Goal: Use online tool/utility: Use online tool/utility

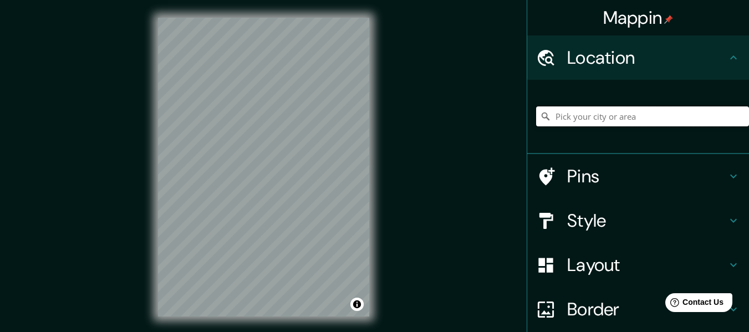
click at [573, 117] on input "Pick your city or area" at bounding box center [642, 116] width 213 height 20
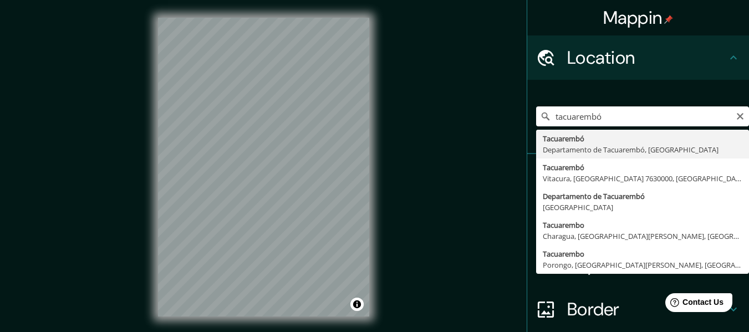
type input "Tacuarembó, Departamento de [GEOGRAPHIC_DATA], [GEOGRAPHIC_DATA]"
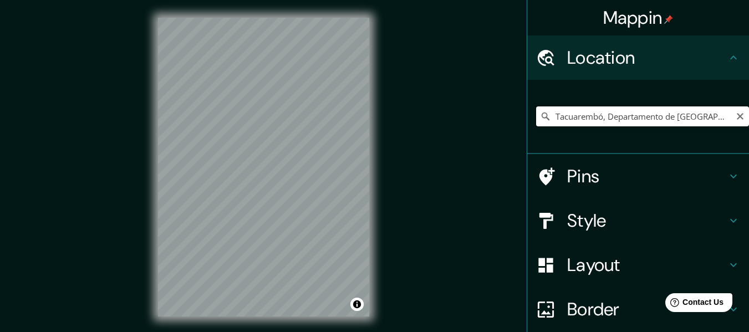
click at [615, 117] on input "Tacuarembó, Departamento de [GEOGRAPHIC_DATA], [GEOGRAPHIC_DATA]" at bounding box center [642, 116] width 213 height 20
click at [736, 116] on icon "Clear" at bounding box center [739, 116] width 7 height 7
click at [641, 117] on input "Pick your city or area" at bounding box center [642, 116] width 213 height 20
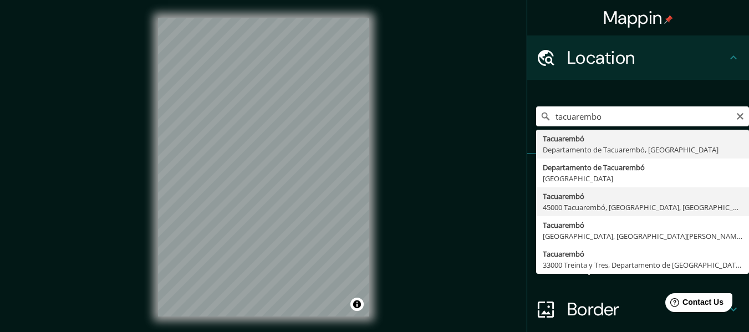
type input "Tacuarembó, 45000 Tacuarembó, [GEOGRAPHIC_DATA], [GEOGRAPHIC_DATA]"
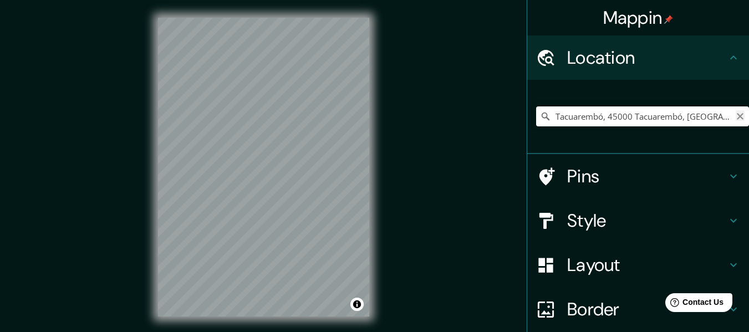
click at [735, 120] on icon "Clear" at bounding box center [739, 116] width 9 height 9
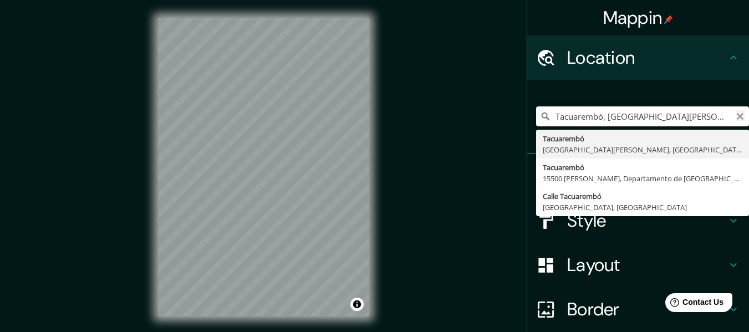
type input "Tacuarembó, [GEOGRAPHIC_DATA][PERSON_NAME], [GEOGRAPHIC_DATA][PERSON_NAME], [GE…"
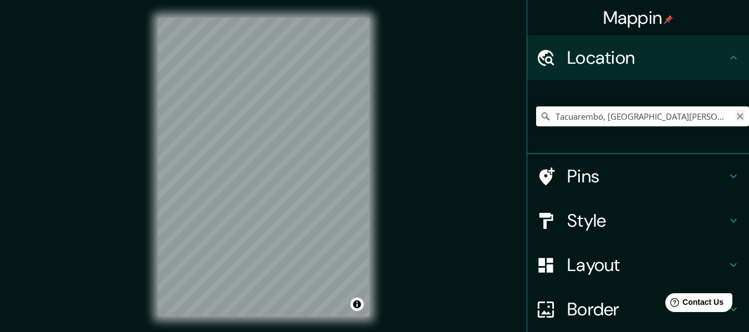
click at [736, 115] on icon "Clear" at bounding box center [739, 116] width 7 height 7
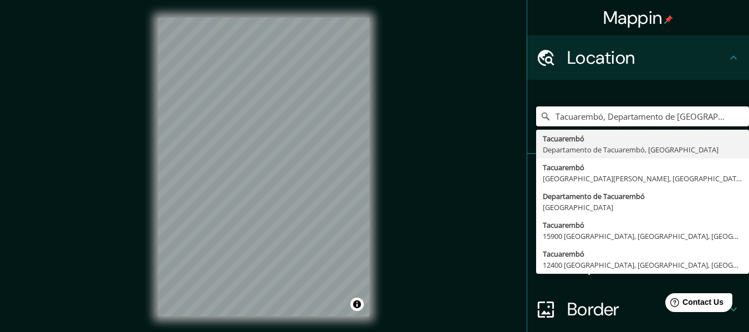
type input "Tacuarembó, Departamento de [GEOGRAPHIC_DATA], [GEOGRAPHIC_DATA]"
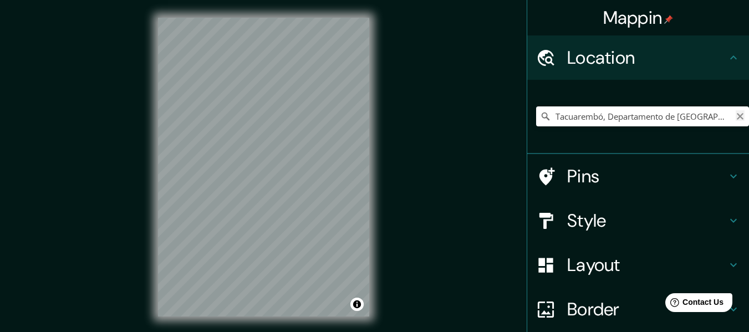
click at [735, 117] on icon "Clear" at bounding box center [739, 116] width 9 height 9
click at [653, 115] on input "Pick your city or area" at bounding box center [642, 116] width 213 height 20
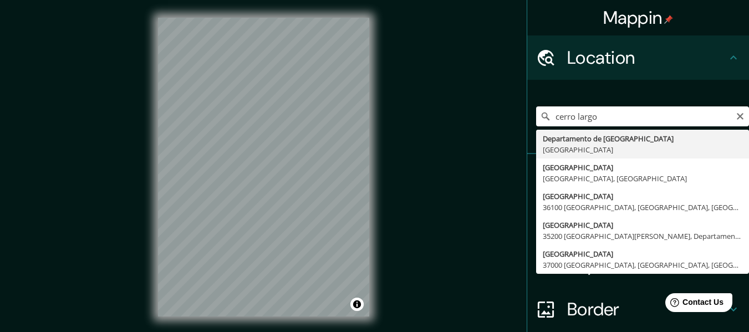
type input "[GEOGRAPHIC_DATA], [GEOGRAPHIC_DATA]"
